Goal: Information Seeking & Learning: Learn about a topic

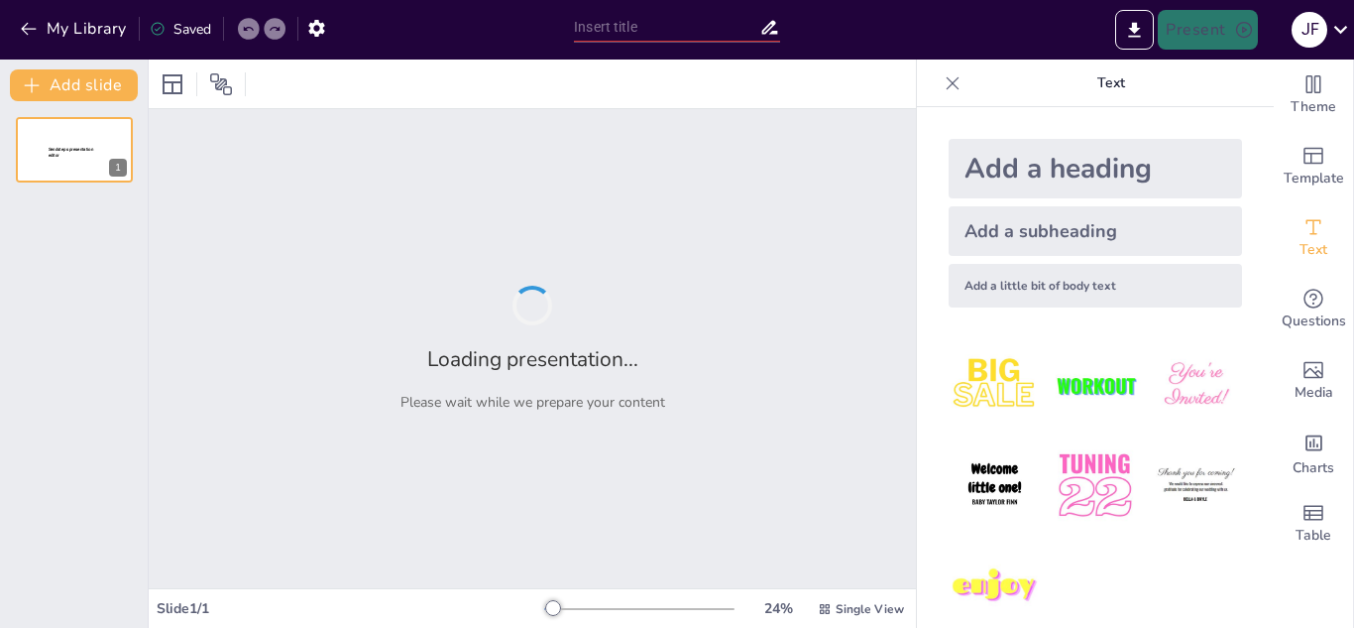
type input "Claves para Crear Contraseñas Seguras: Recomendaciones Esenciales"
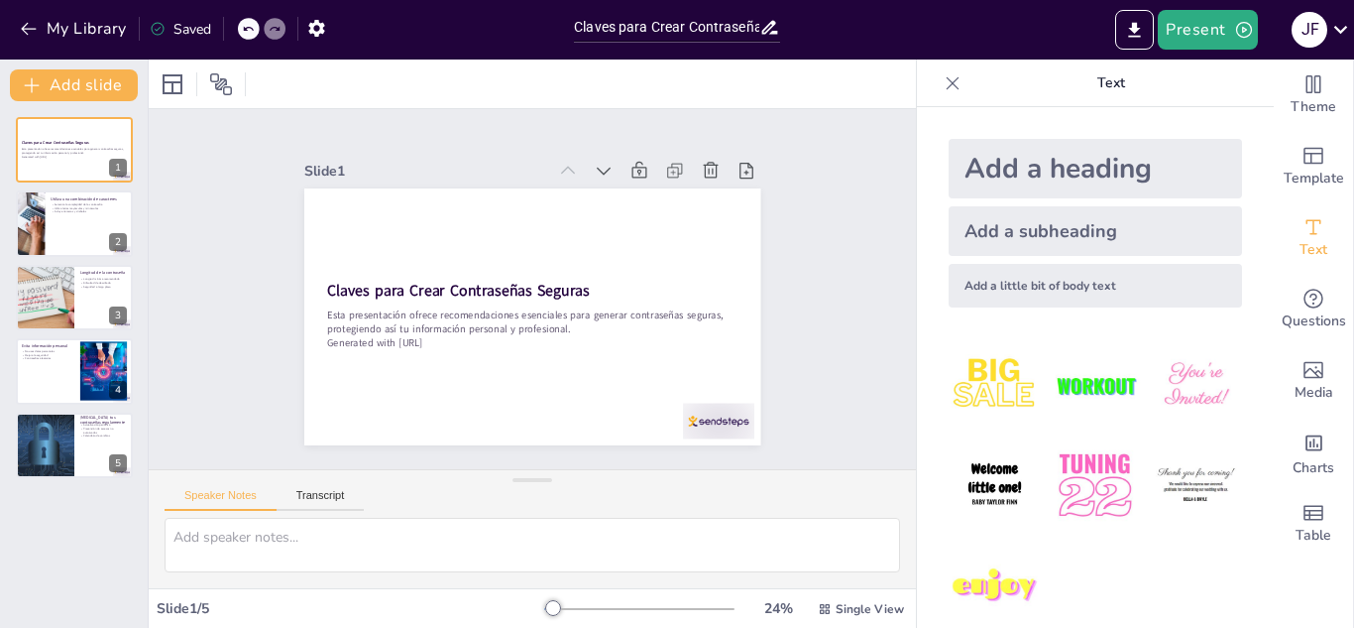
click at [943, 84] on icon at bounding box center [953, 83] width 20 height 20
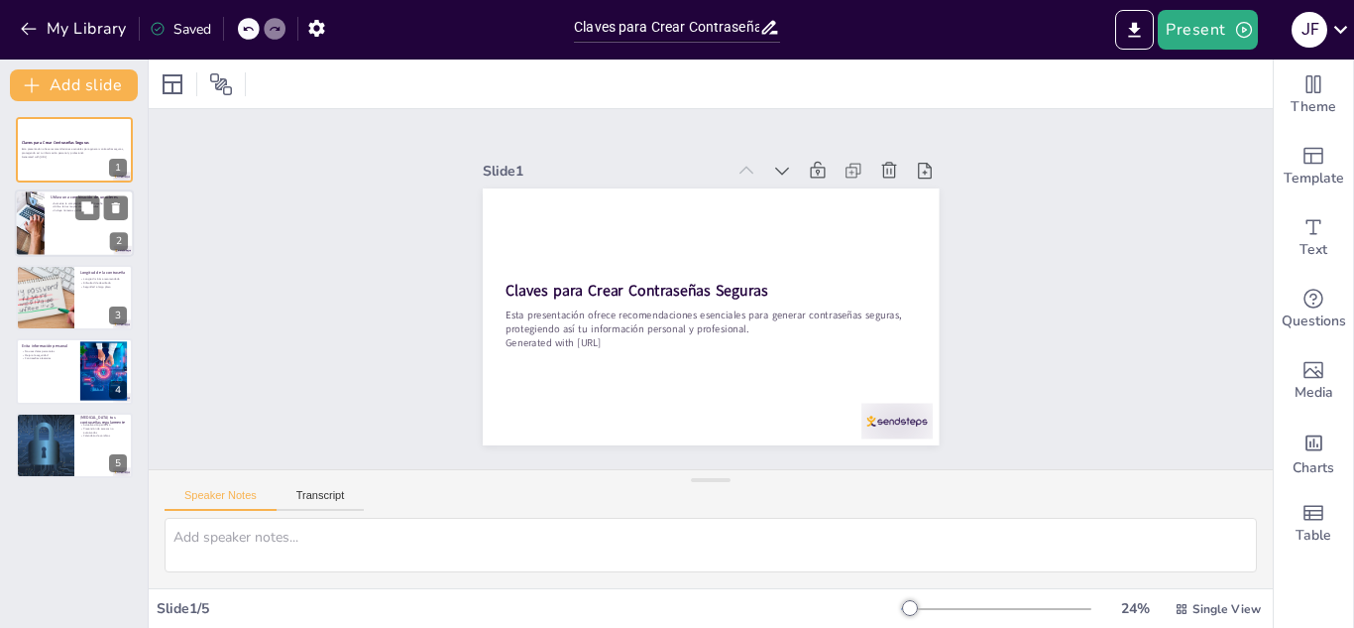
click at [48, 222] on div at bounding box center [74, 223] width 119 height 67
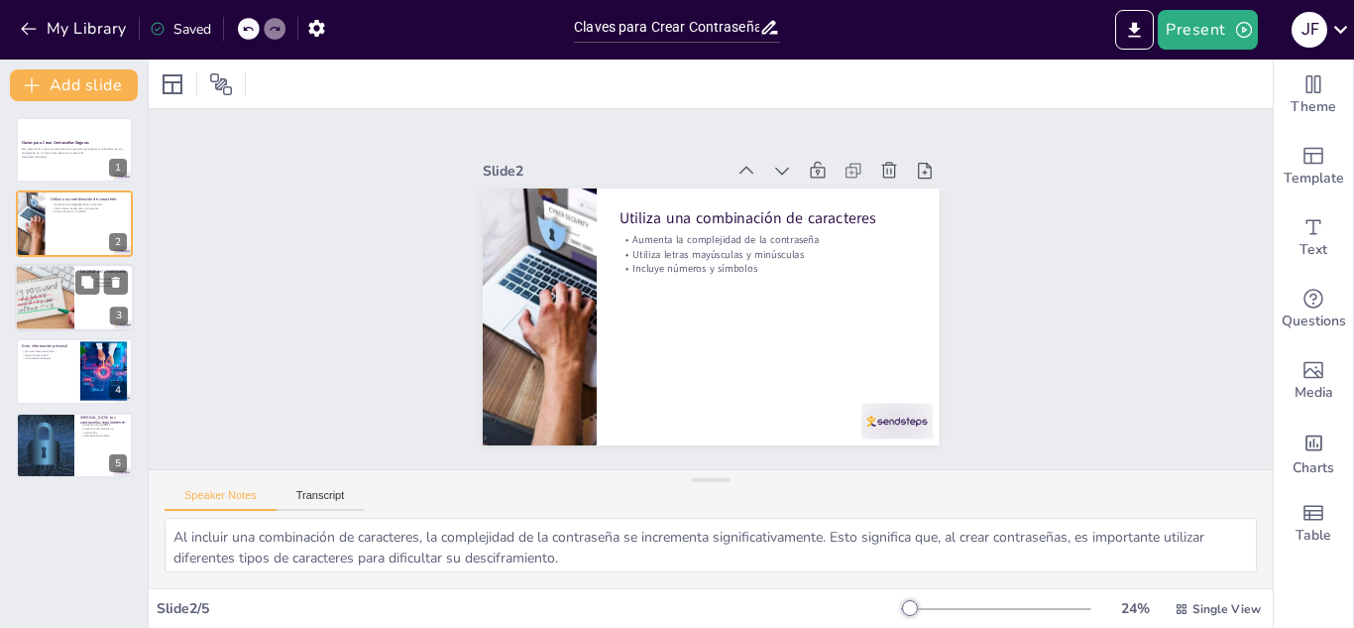
click at [41, 286] on div at bounding box center [44, 297] width 123 height 67
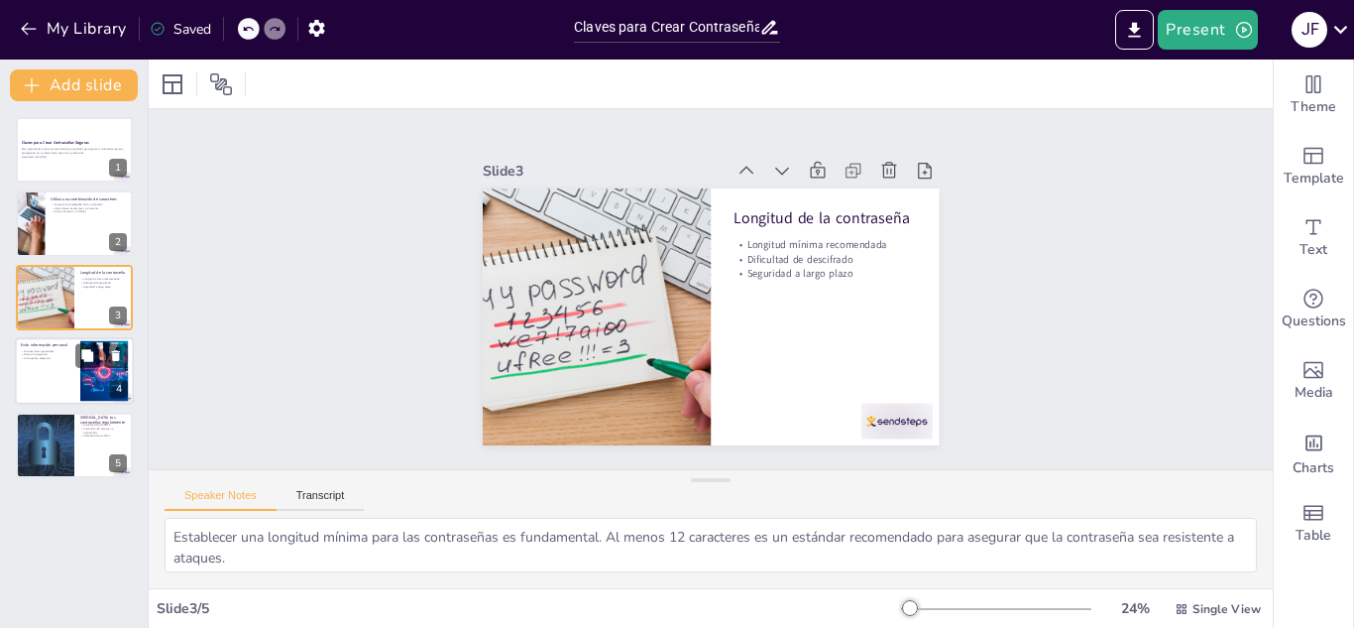
click at [36, 364] on div at bounding box center [74, 370] width 119 height 67
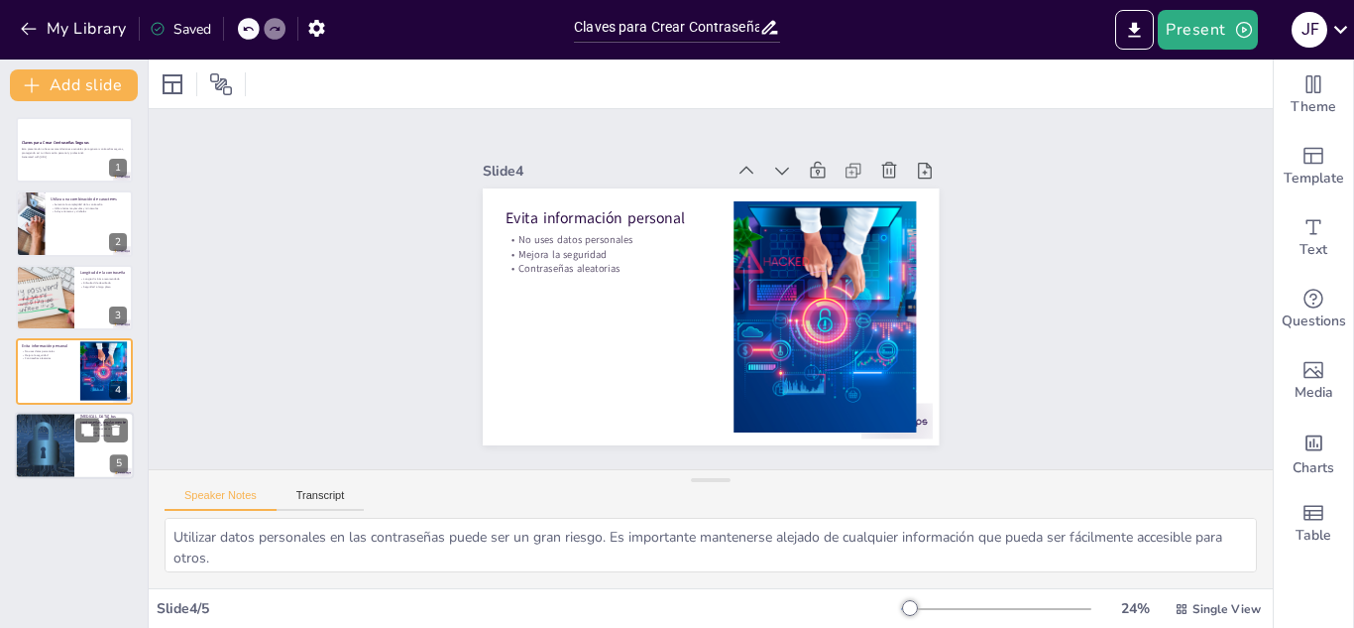
click at [49, 451] on div at bounding box center [44, 444] width 119 height 67
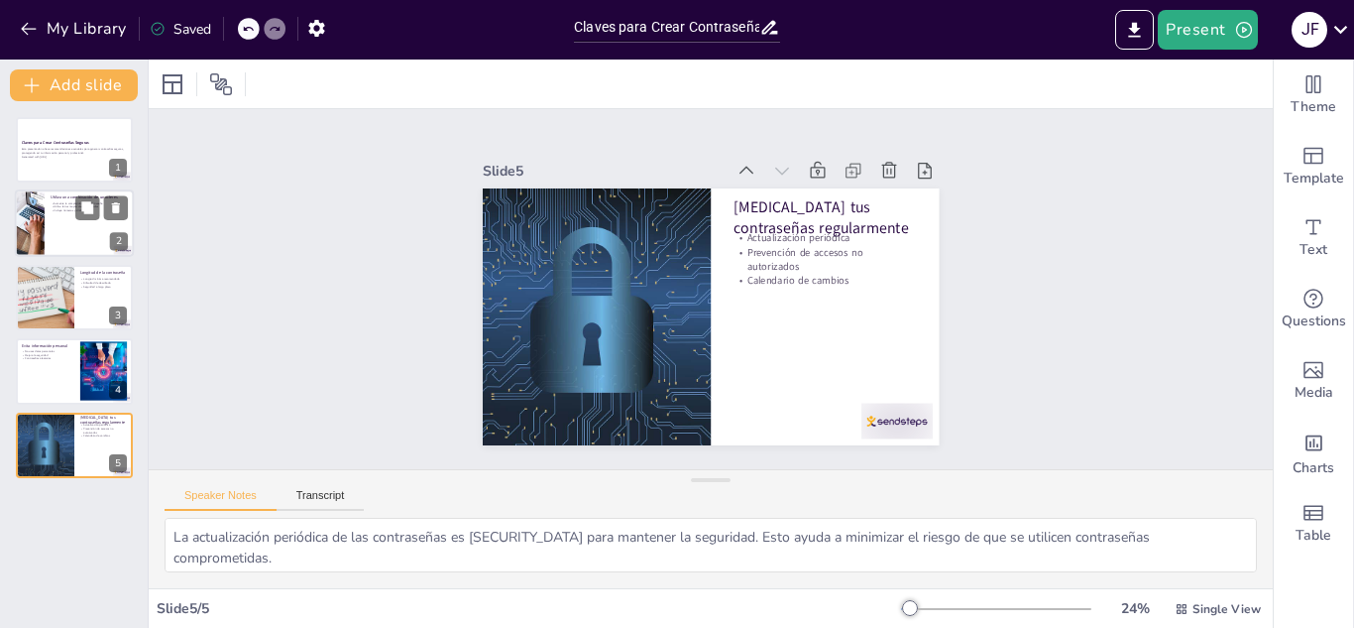
drag, startPoint x: 39, startPoint y: 290, endPoint x: 67, endPoint y: 218, distance: 77.9
click at [41, 284] on div at bounding box center [45, 297] width 120 height 65
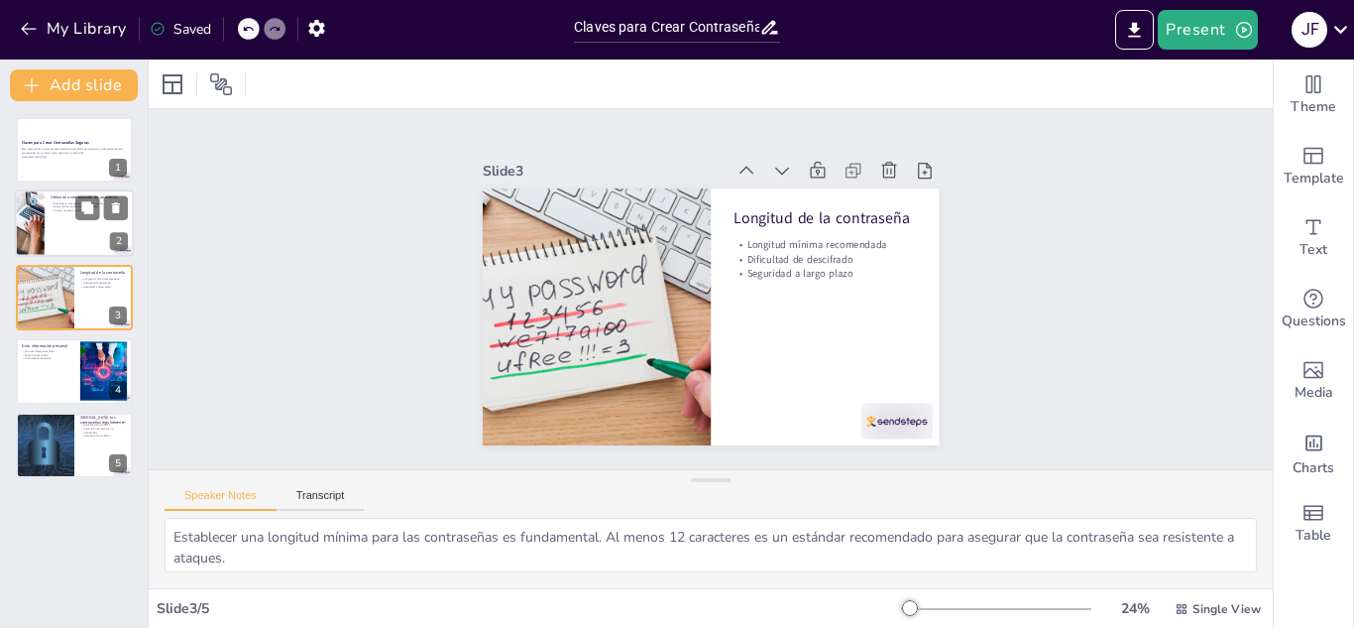
drag, startPoint x: 52, startPoint y: 216, endPoint x: 56, endPoint y: 203, distance: 13.5
click at [52, 215] on div at bounding box center [74, 223] width 119 height 67
type textarea "Al incluir una combinación de caracteres, la complejidad de la contraseña se in…"
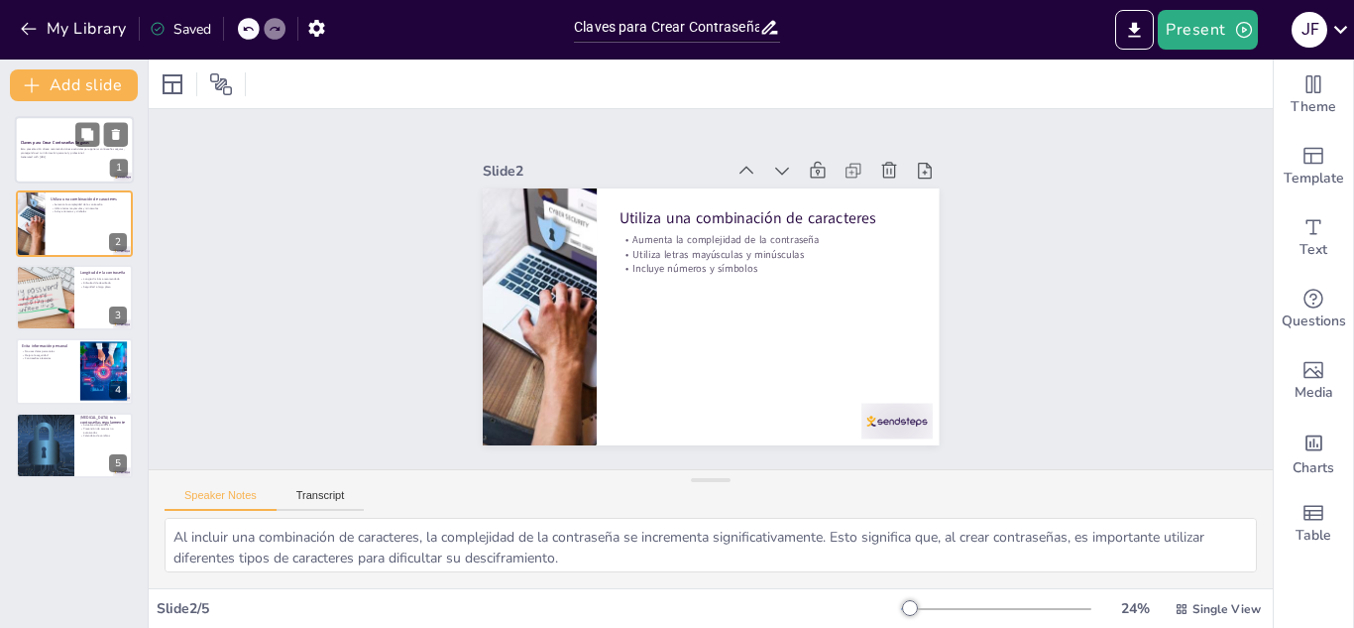
click at [47, 142] on strong "Claves para Crear Contraseñas Seguras" at bounding box center [55, 142] width 68 height 5
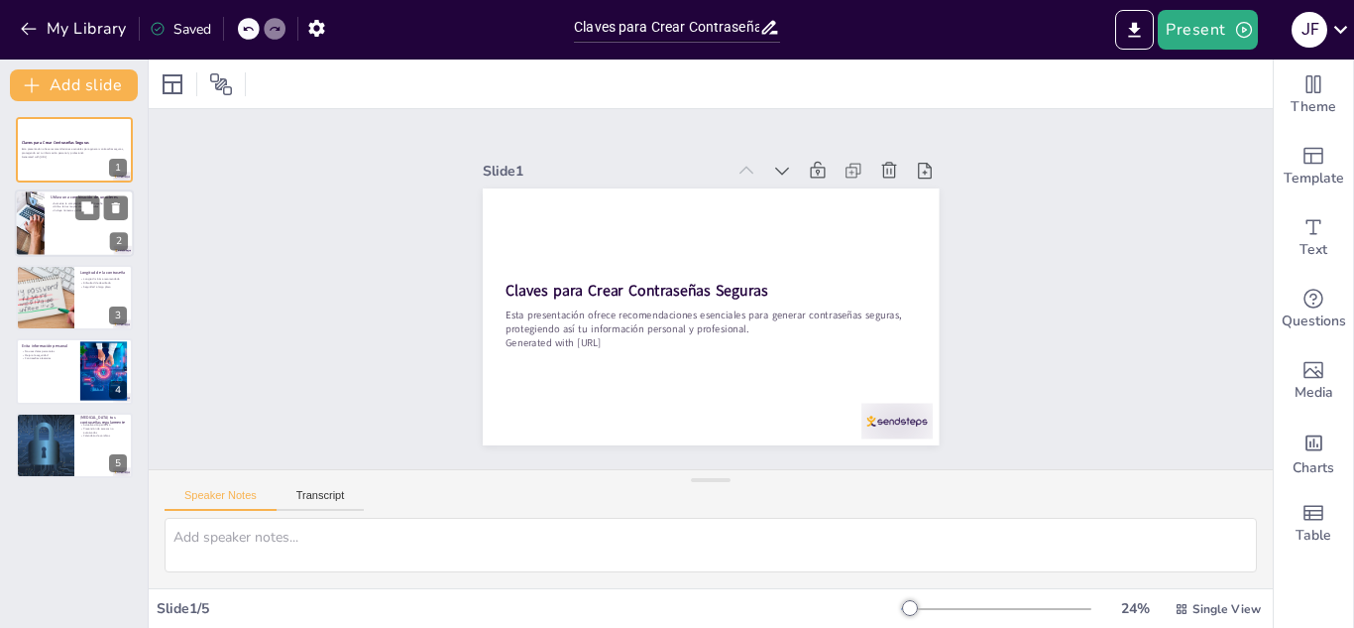
click at [41, 232] on div at bounding box center [29, 223] width 100 height 67
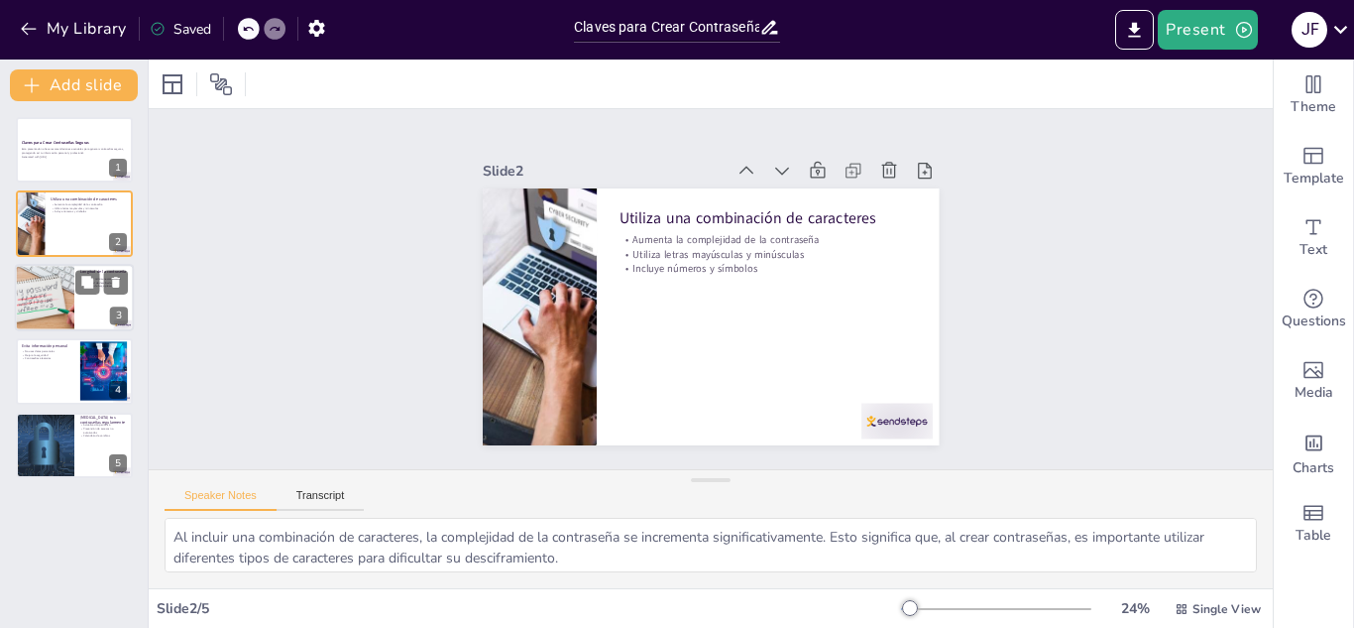
click at [47, 297] on div at bounding box center [44, 297] width 123 height 67
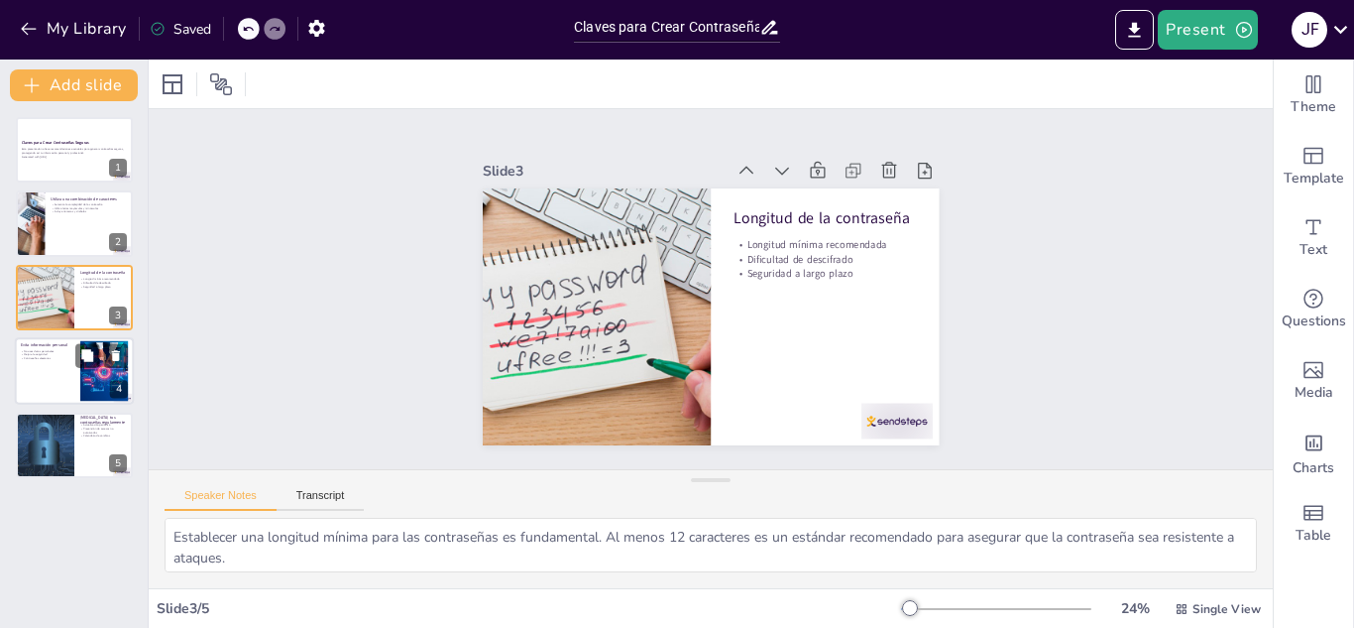
click at [49, 351] on p "No uses datos personales" at bounding box center [48, 351] width 54 height 4
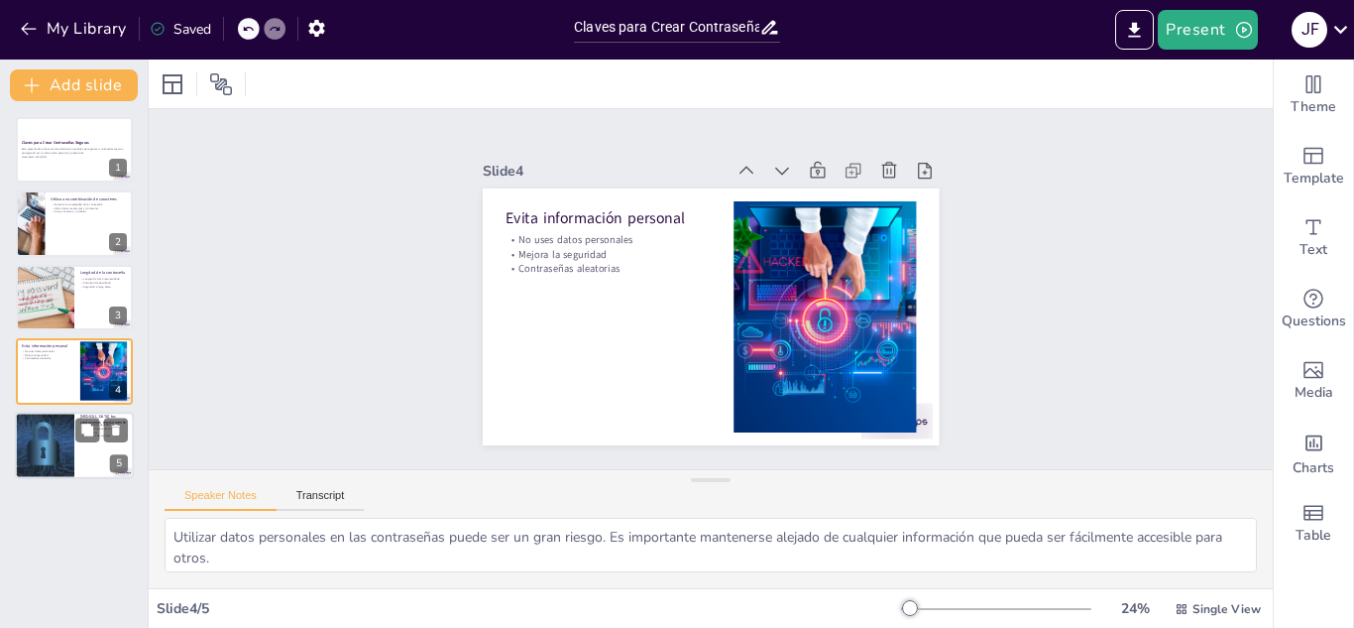
click at [43, 442] on div at bounding box center [44, 444] width 119 height 67
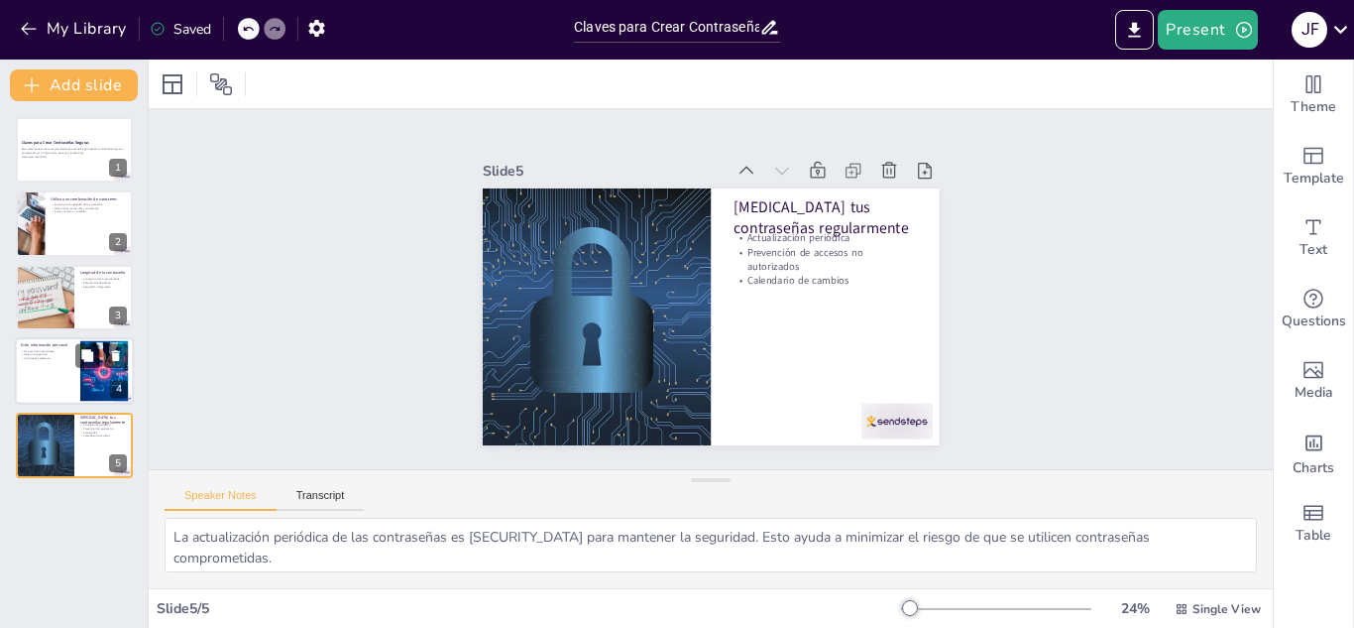
click at [28, 377] on div at bounding box center [74, 370] width 119 height 67
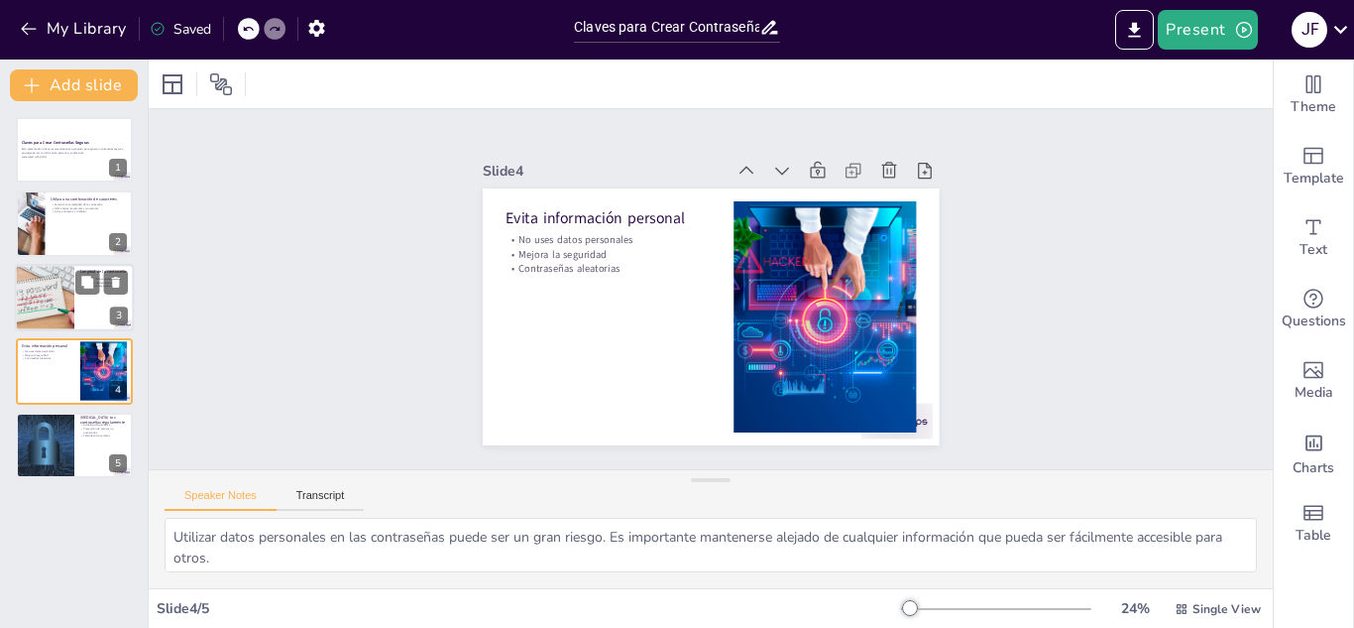
click at [34, 307] on div at bounding box center [44, 297] width 123 height 67
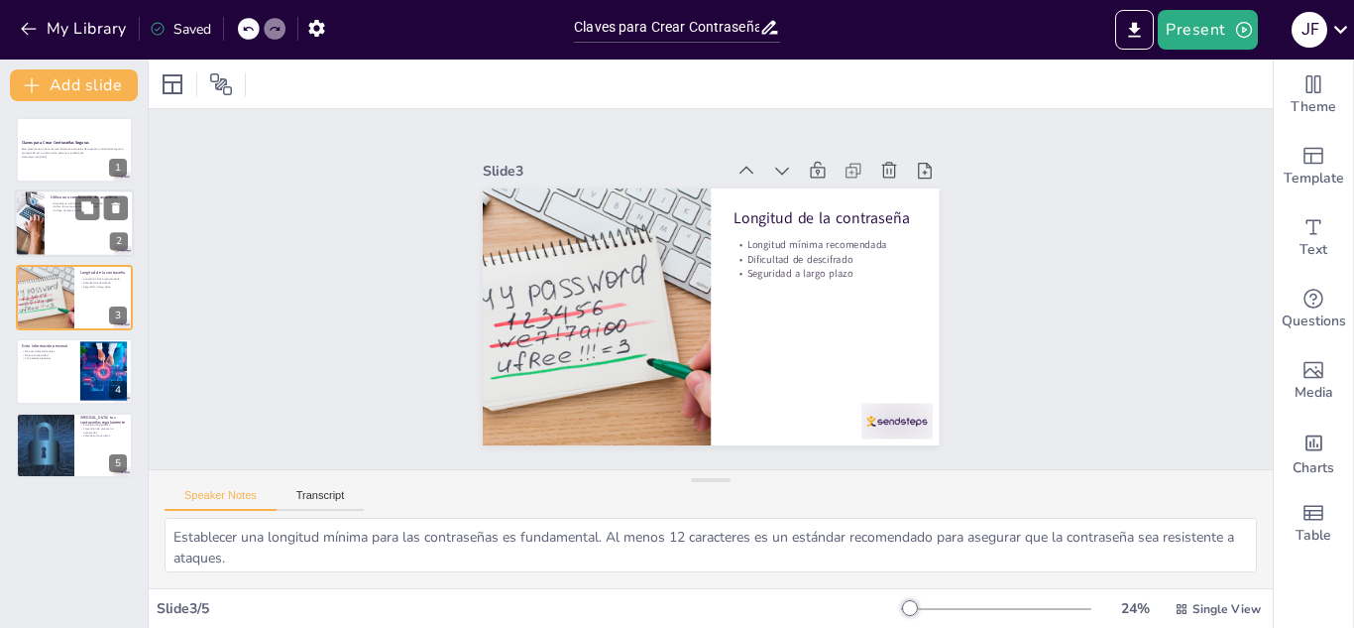
click at [37, 217] on div at bounding box center [29, 223] width 100 height 67
type textarea "Al incluir una combinación de caracteres, la complejidad de la contraseña se in…"
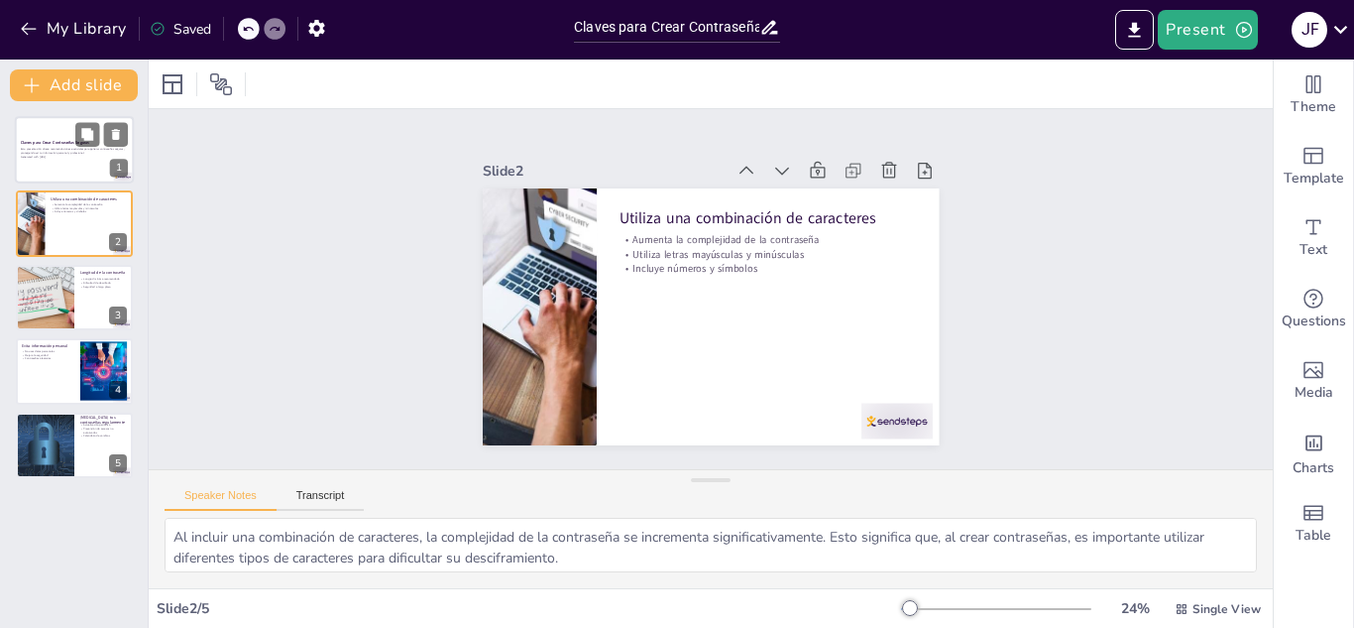
click at [33, 157] on p "Generated with [URL]" at bounding box center [74, 157] width 107 height 4
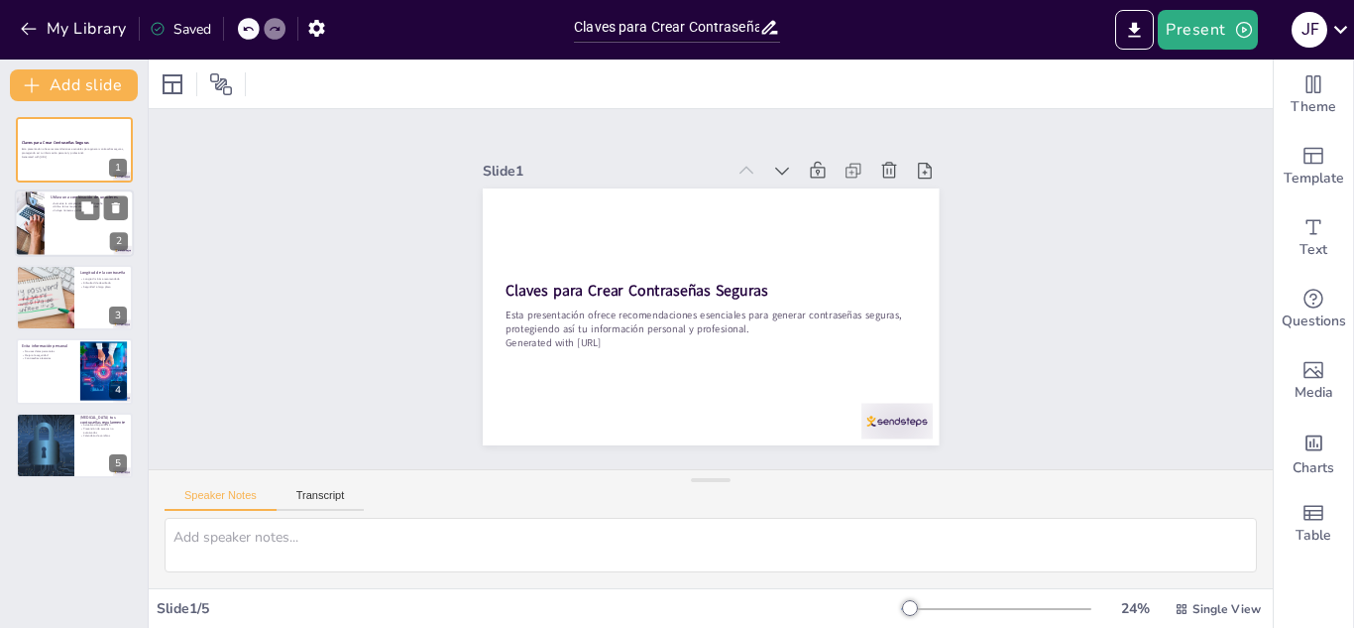
click at [57, 244] on div at bounding box center [74, 223] width 119 height 67
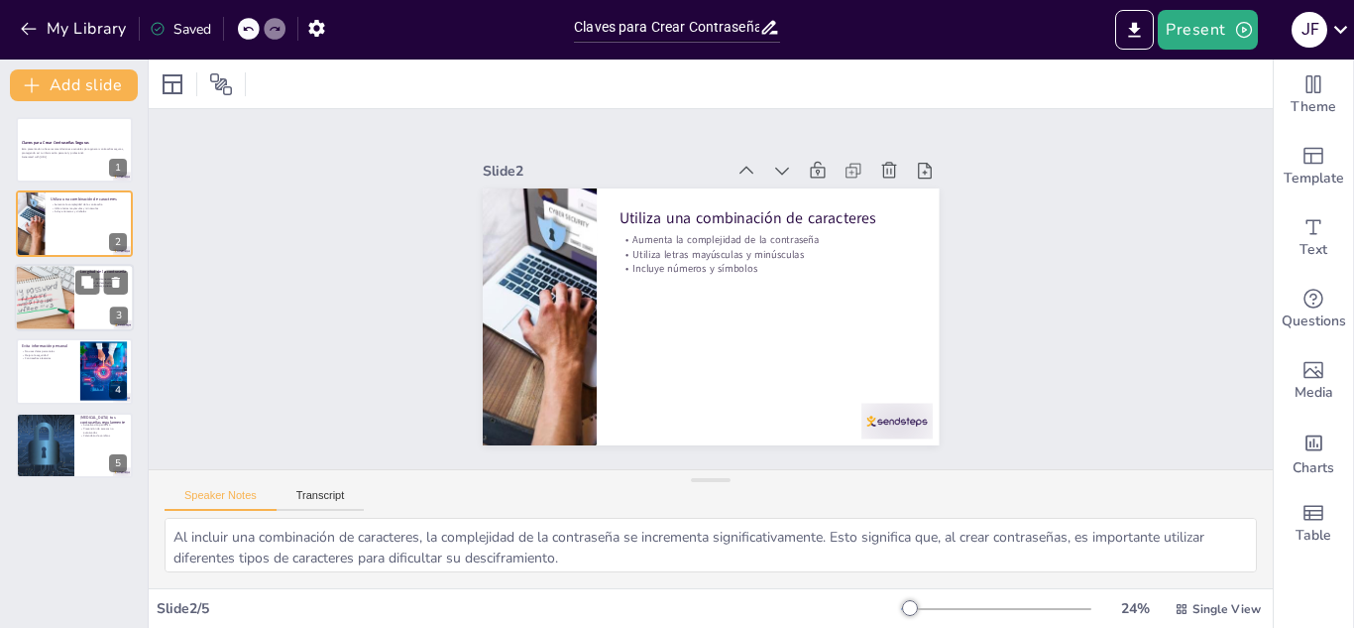
click at [46, 296] on div at bounding box center [44, 297] width 123 height 67
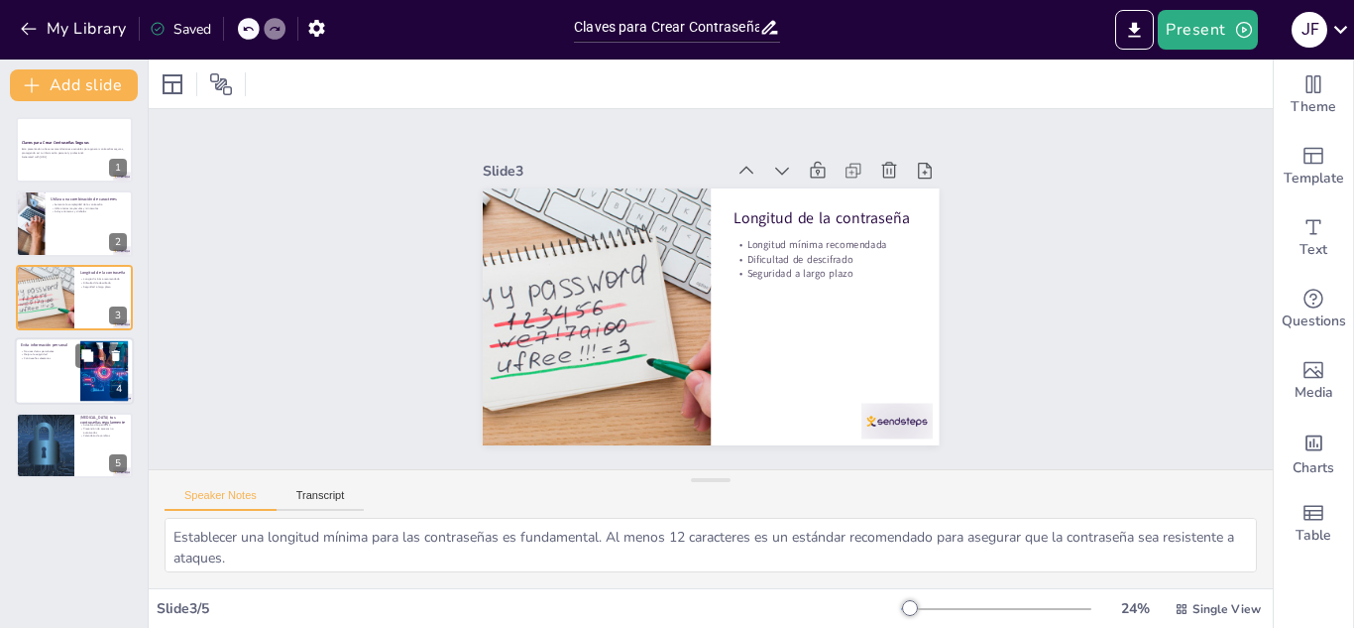
click at [53, 368] on div at bounding box center [74, 370] width 119 height 67
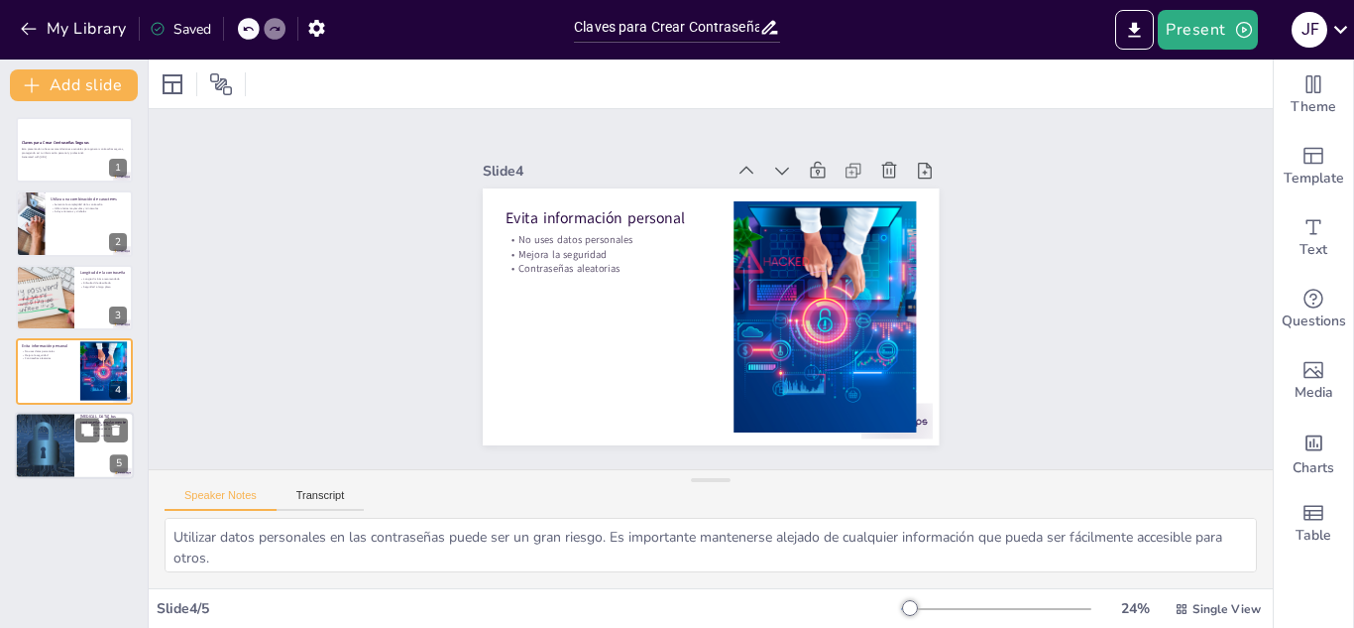
click at [31, 439] on div at bounding box center [44, 444] width 119 height 67
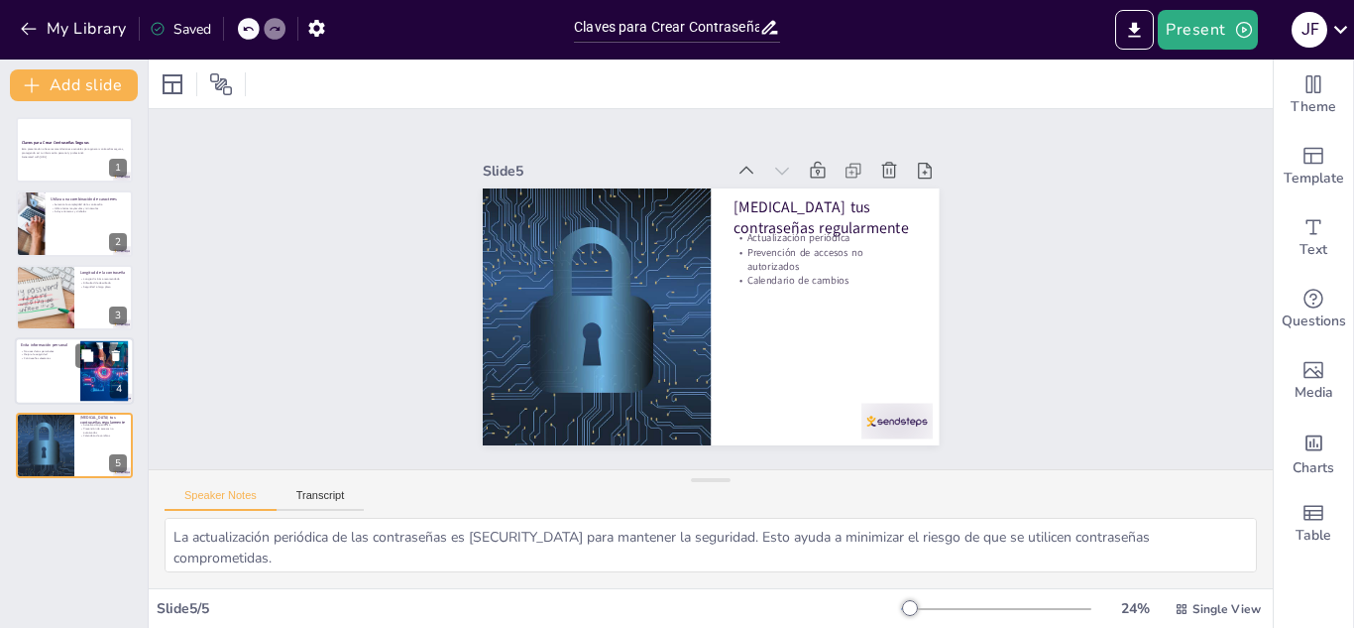
click at [28, 369] on div at bounding box center [74, 370] width 119 height 67
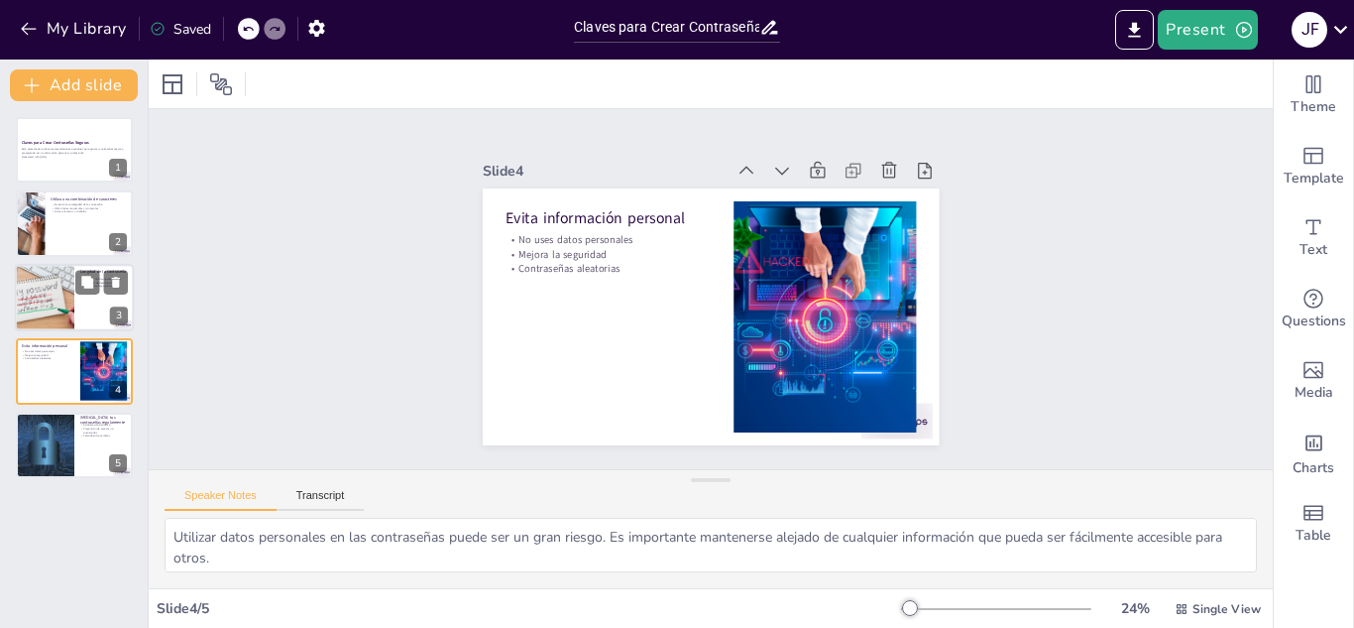
click at [36, 300] on div at bounding box center [44, 297] width 123 height 67
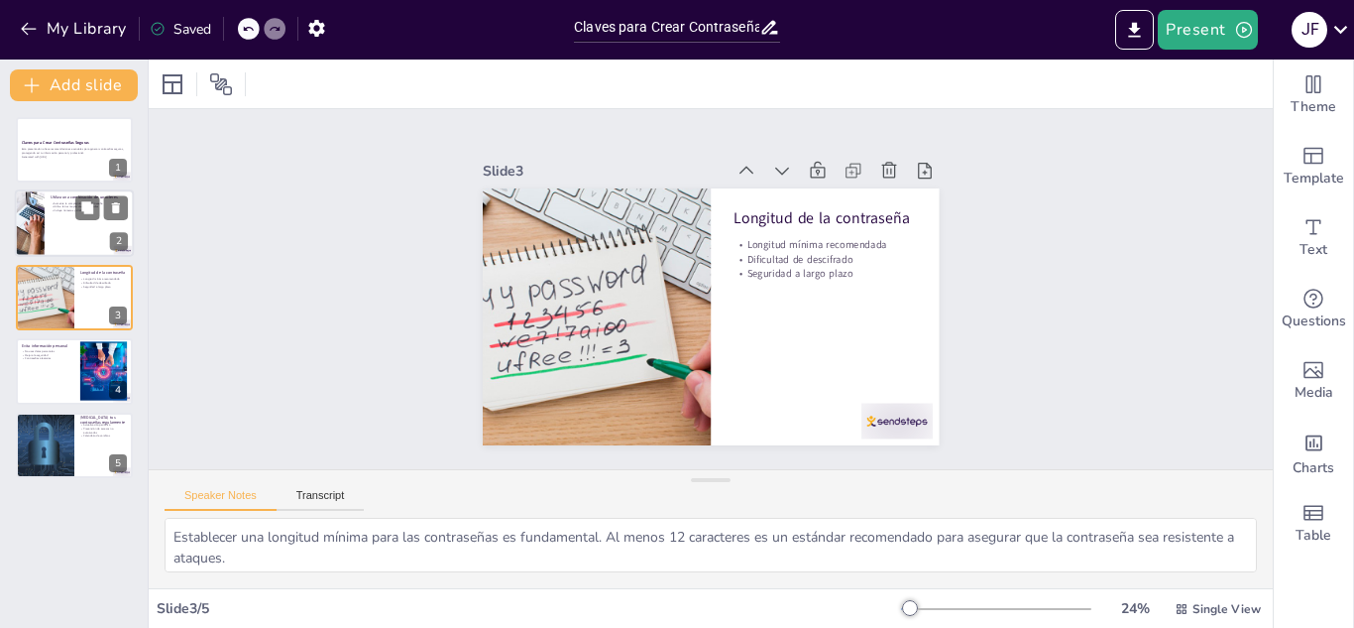
click at [42, 231] on div at bounding box center [29, 223] width 100 height 67
type textarea "Al incluir una combinación de caracteres, la complejidad de la contraseña se in…"
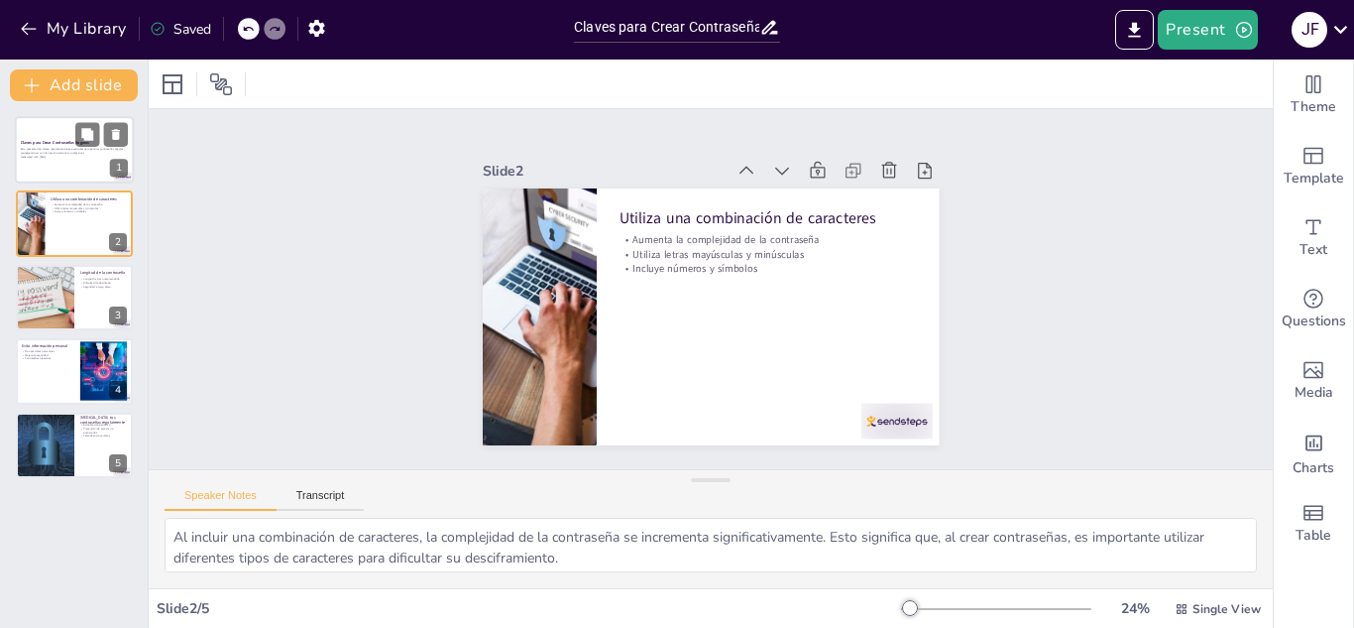
click at [44, 164] on div at bounding box center [74, 149] width 119 height 67
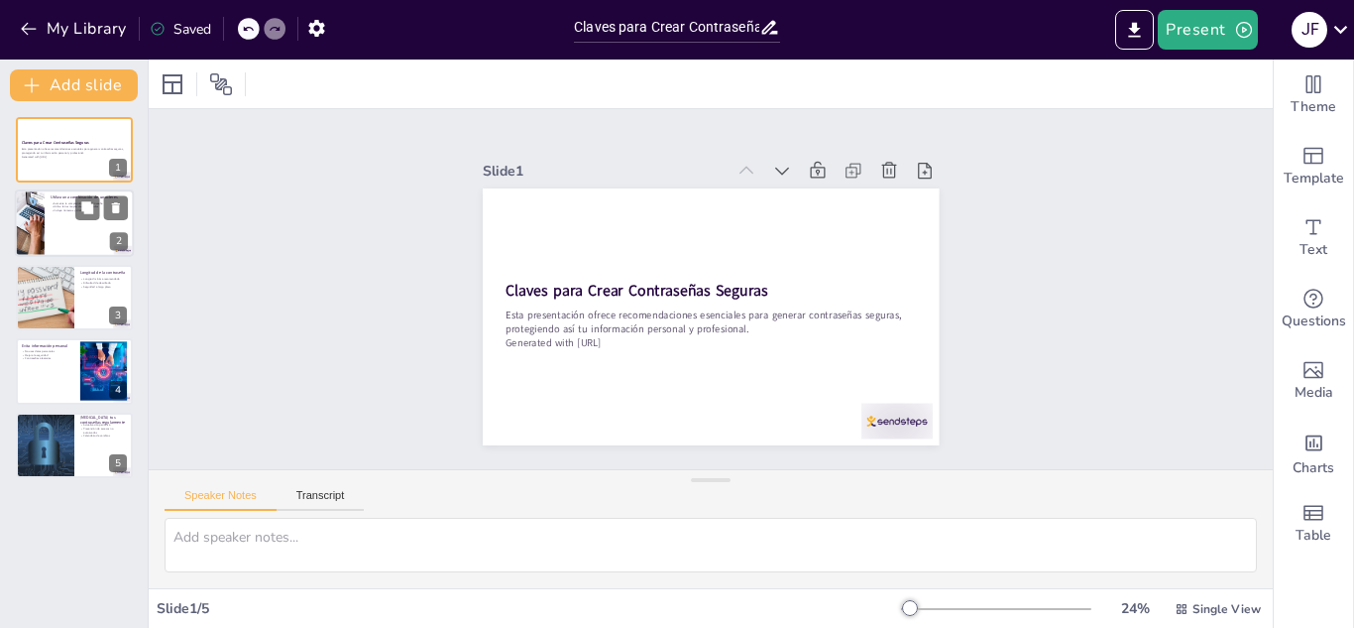
click at [43, 234] on div at bounding box center [29, 223] width 100 height 67
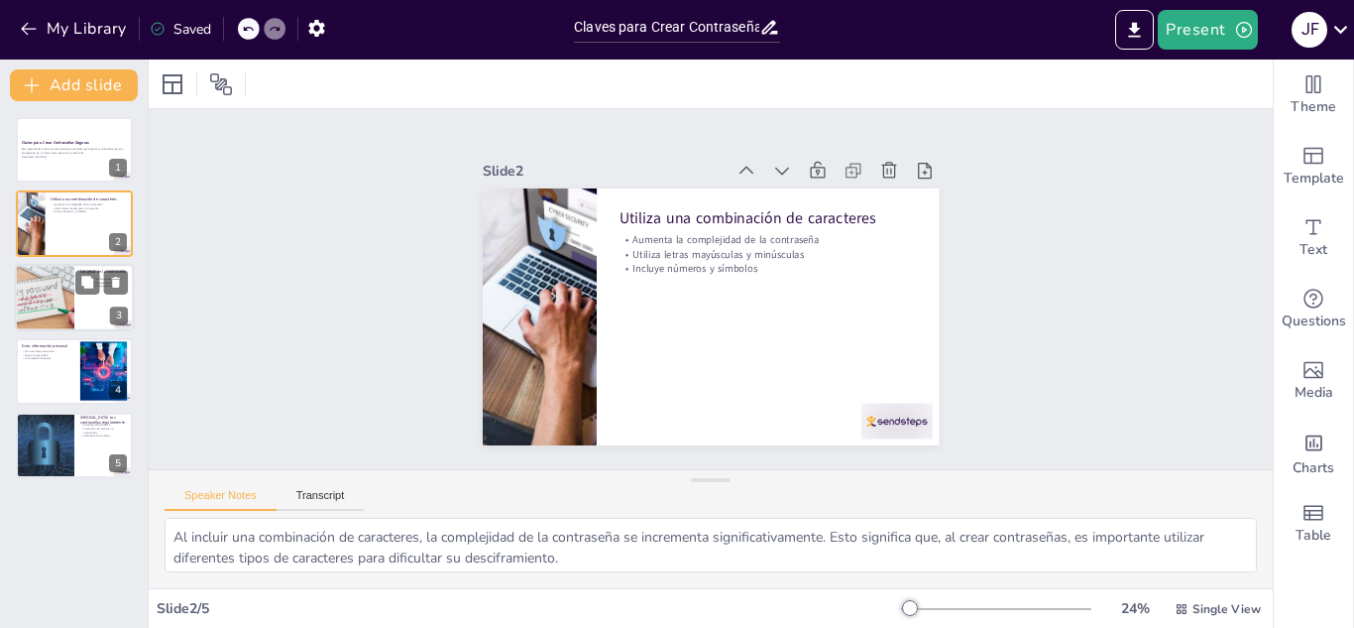
click at [48, 295] on div at bounding box center [44, 297] width 123 height 67
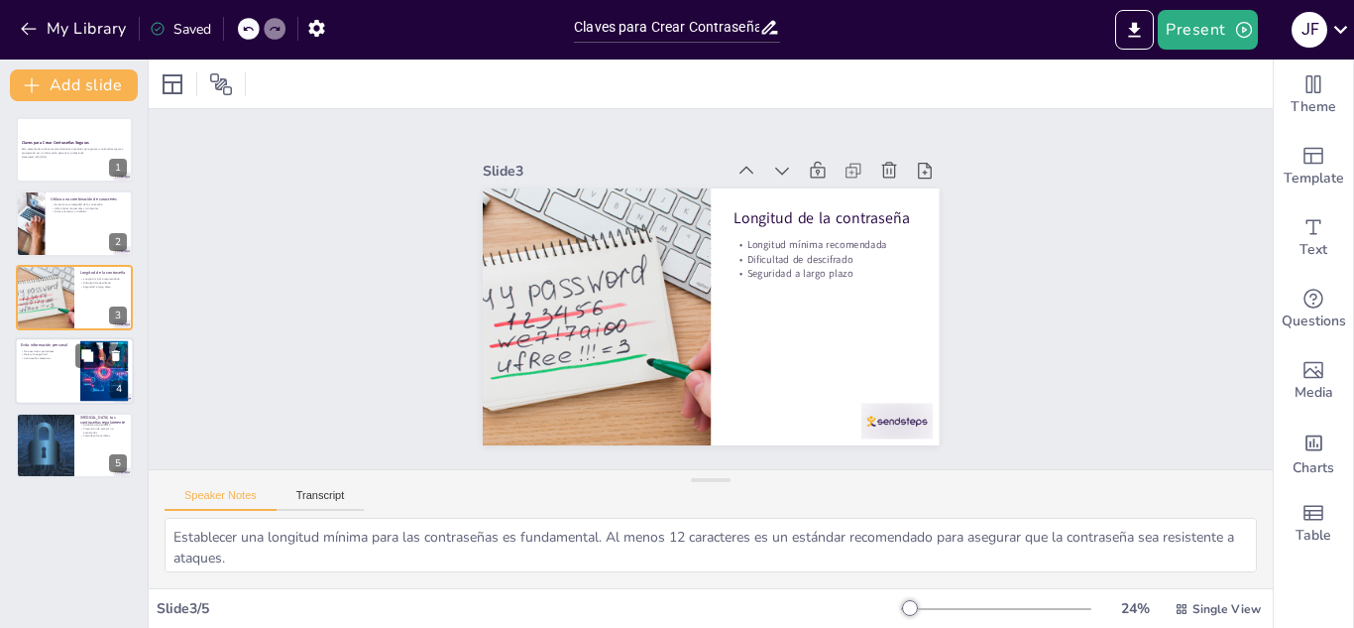
click at [46, 366] on div at bounding box center [74, 370] width 119 height 67
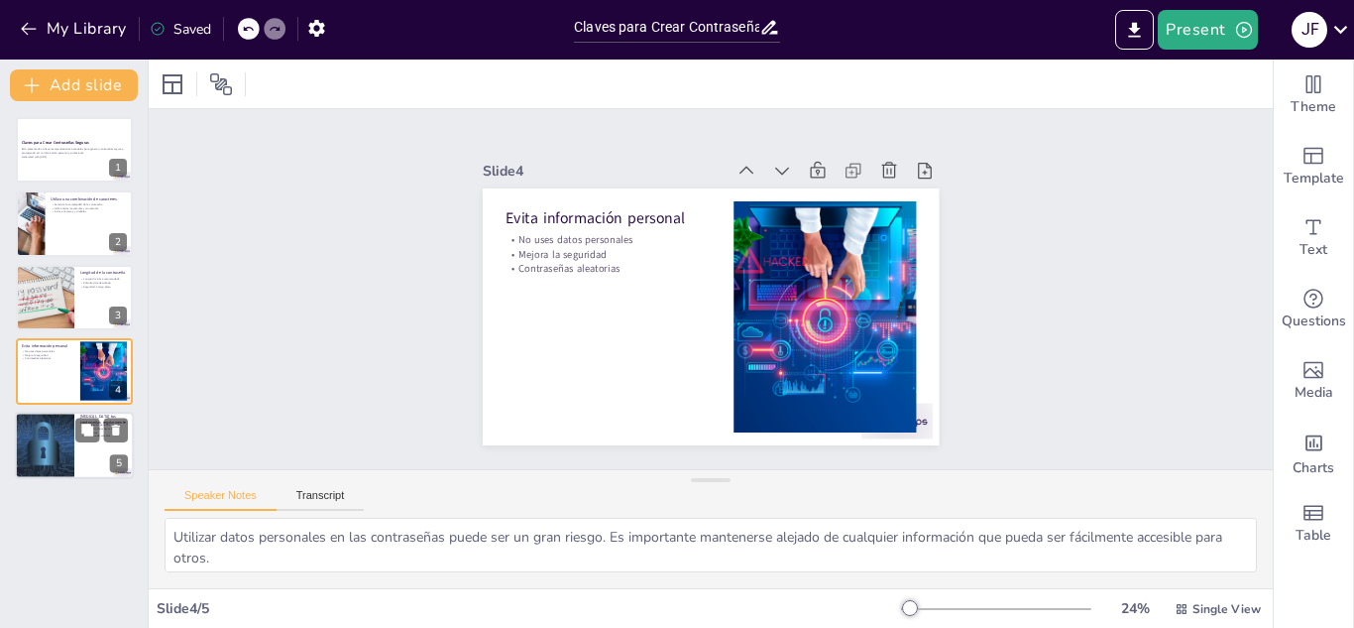
click at [44, 437] on div at bounding box center [44, 444] width 119 height 67
type textarea "La actualización periódica de las contraseñas es [SECURITY_DATA] para mantener …"
